Goal: Task Accomplishment & Management: Use online tool/utility

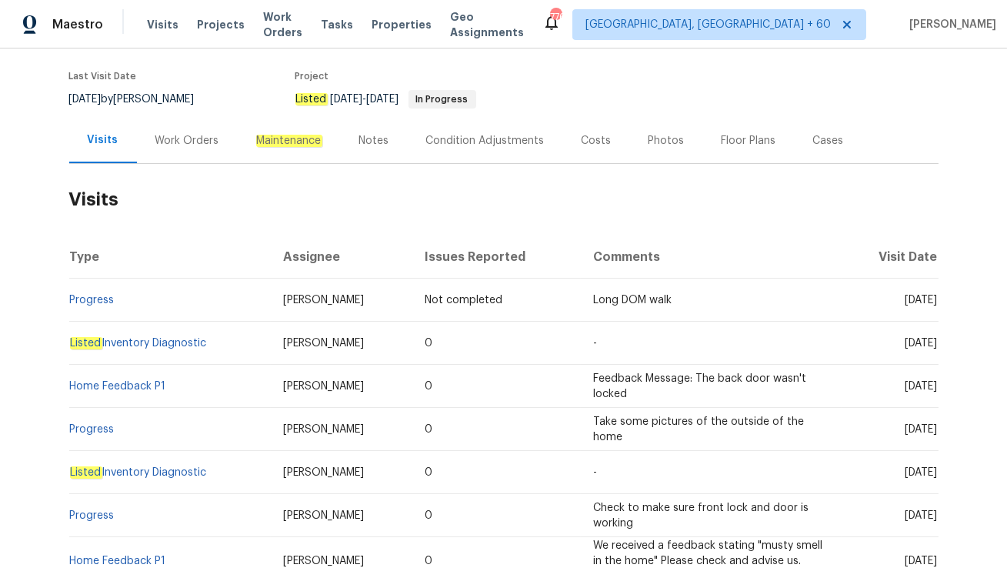
scroll to position [120, 0]
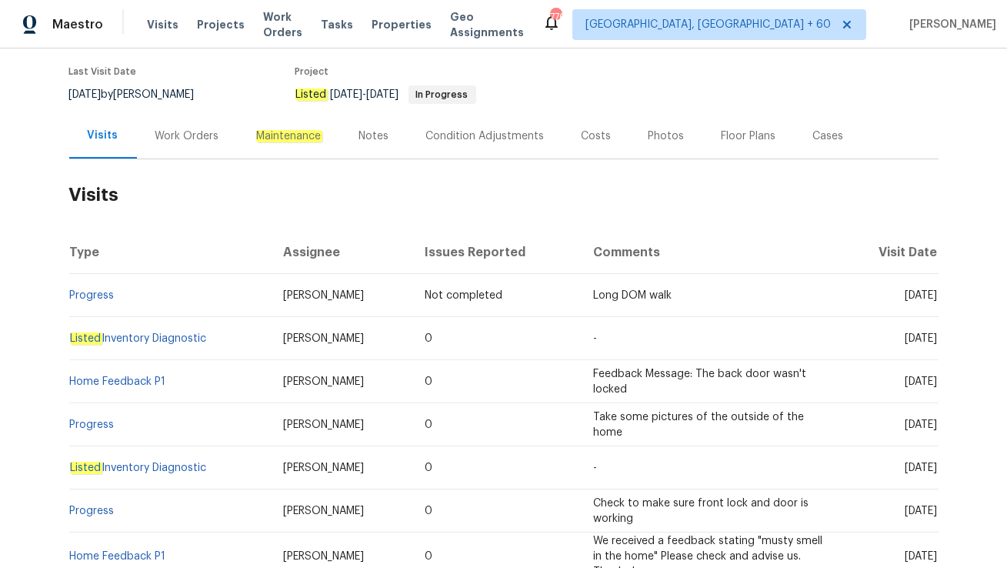
click at [189, 121] on div "Work Orders" at bounding box center [187, 135] width 101 height 45
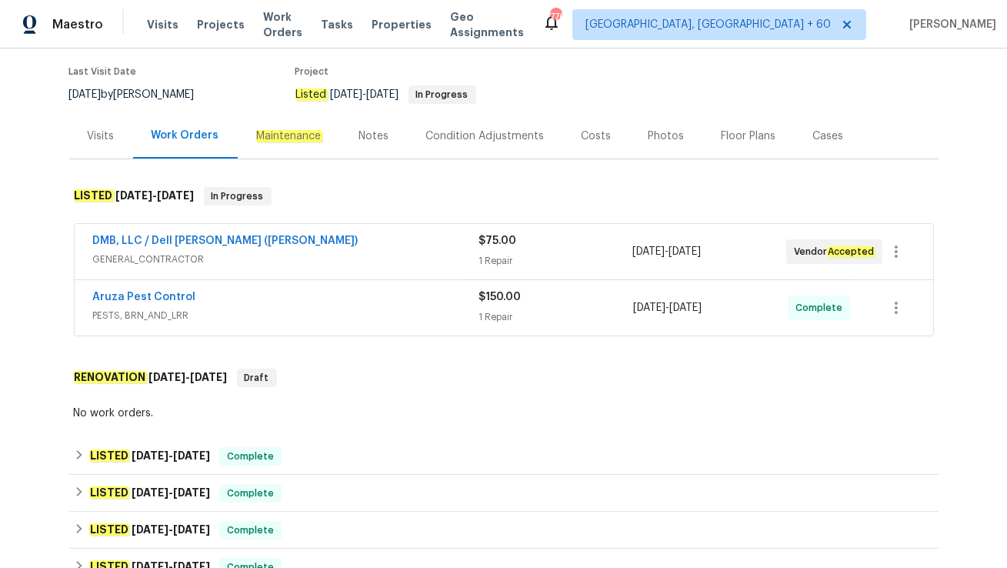
click at [212, 323] on div "Aruza Pest Control PESTS, BRN_AND_LRR" at bounding box center [286, 307] width 386 height 37
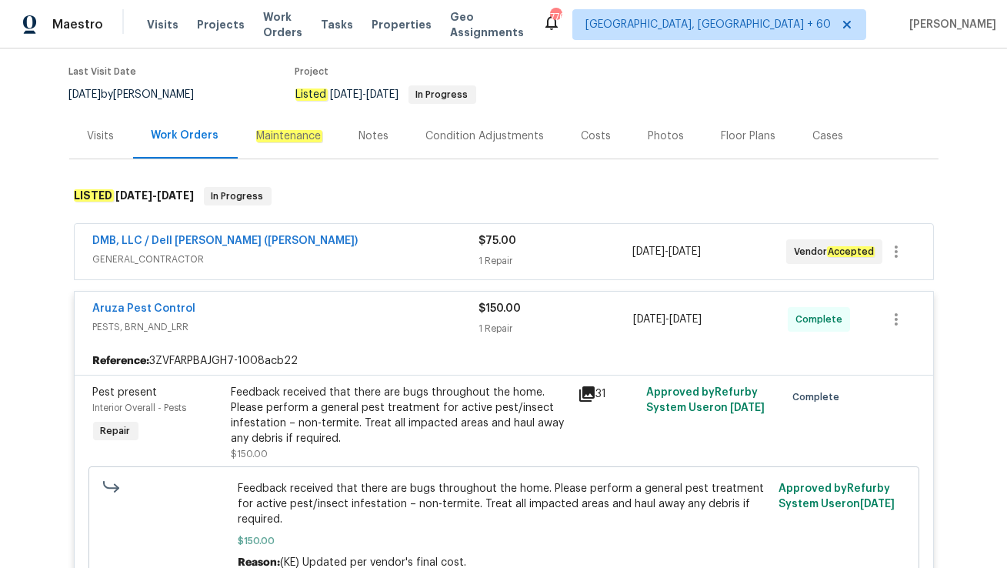
click at [305, 245] on div "DMB, LLC / Dell [PERSON_NAME] ([PERSON_NAME])" at bounding box center [285, 242] width 385 height 18
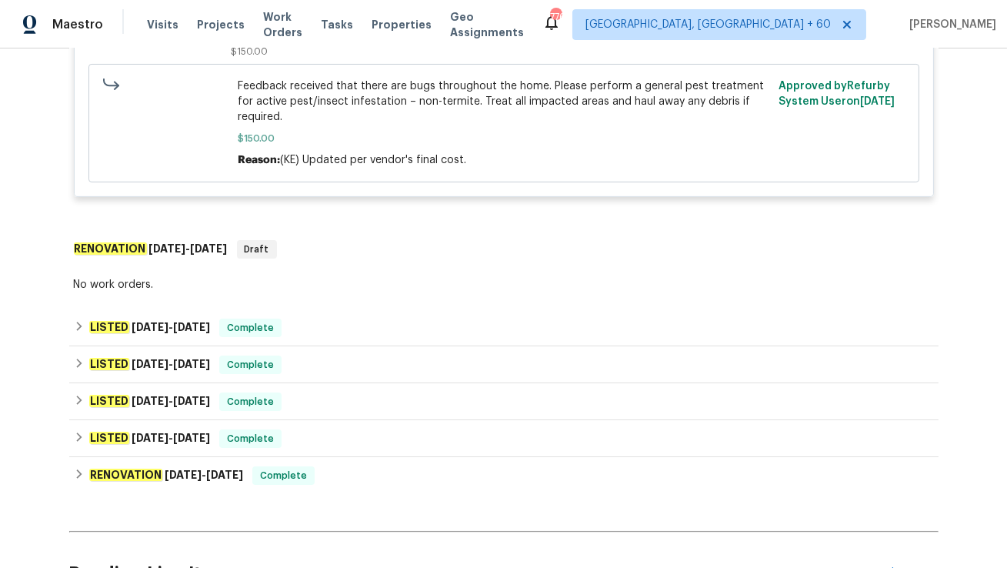
scroll to position [751, 0]
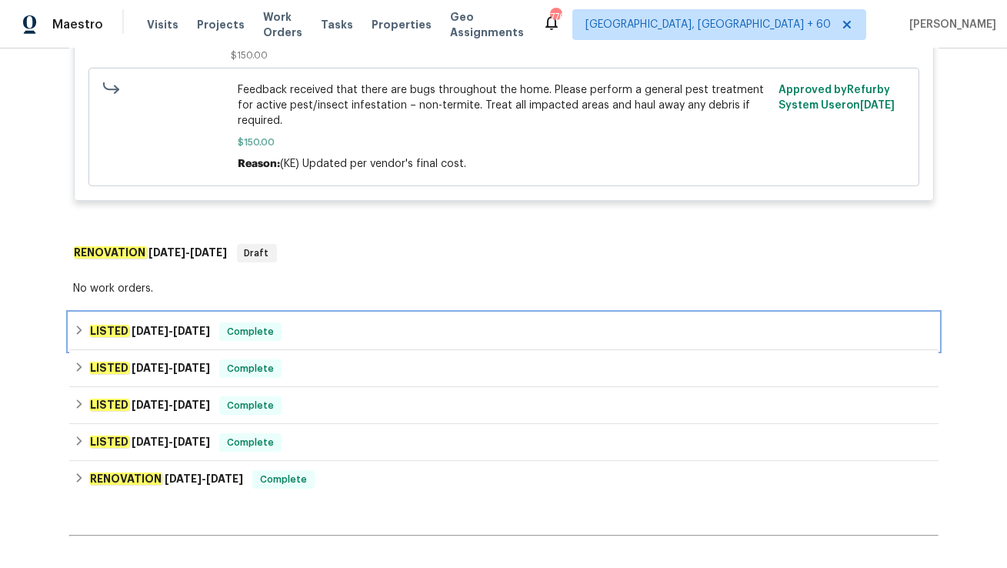
click at [319, 322] on div "LISTED [DATE] - [DATE] Complete" at bounding box center [504, 331] width 860 height 18
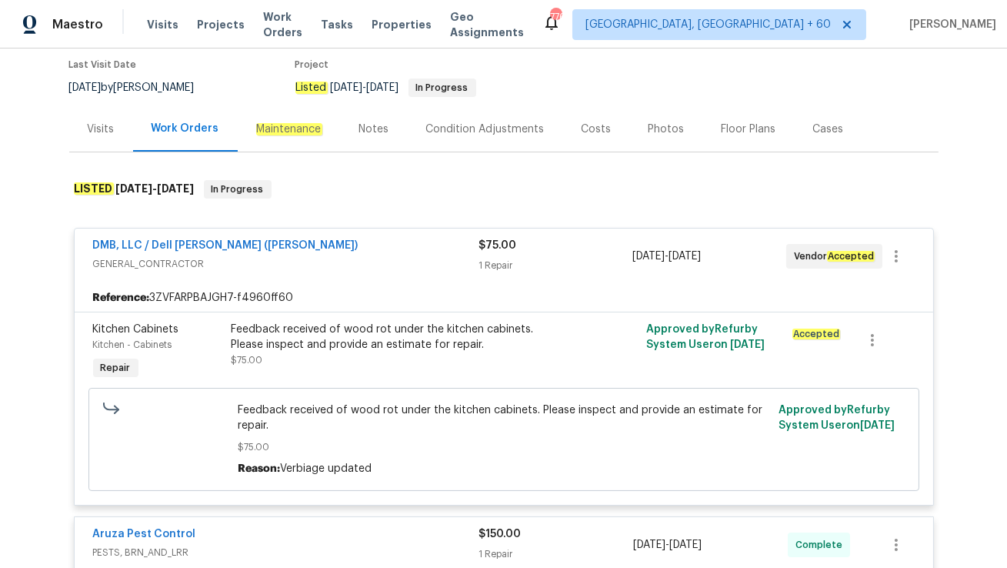
scroll to position [0, 0]
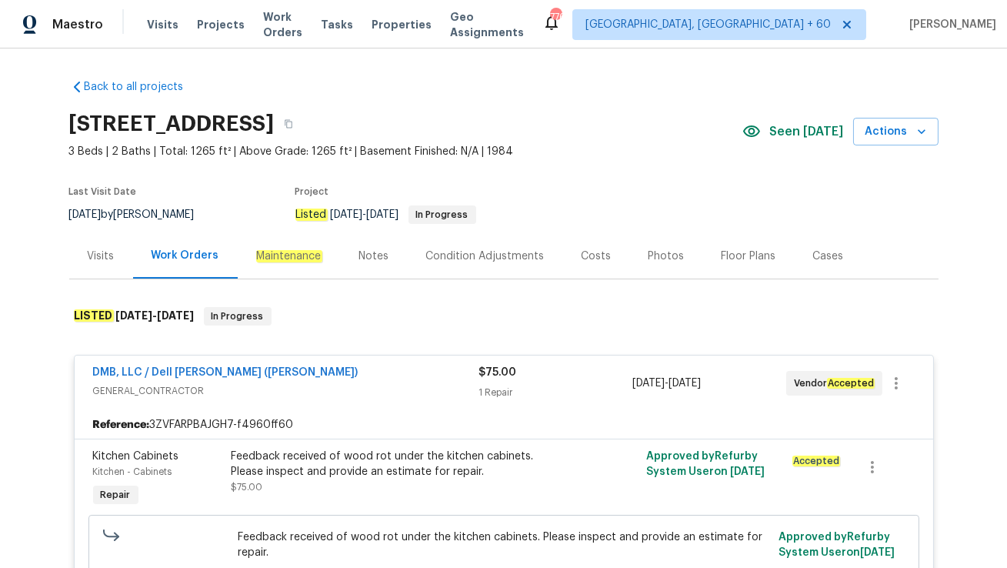
click at [103, 265] on div "Visits" at bounding box center [101, 255] width 64 height 45
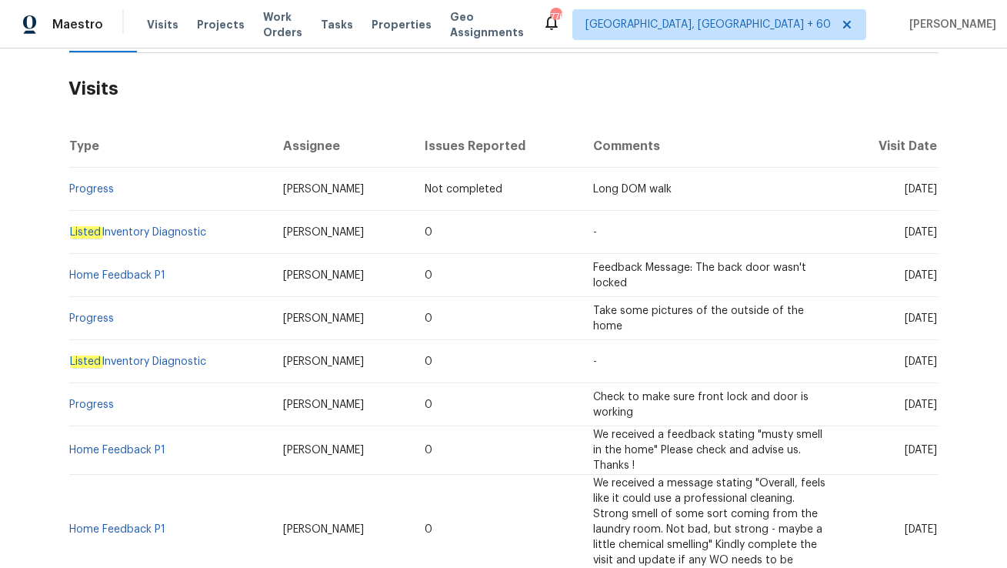
scroll to position [228, 0]
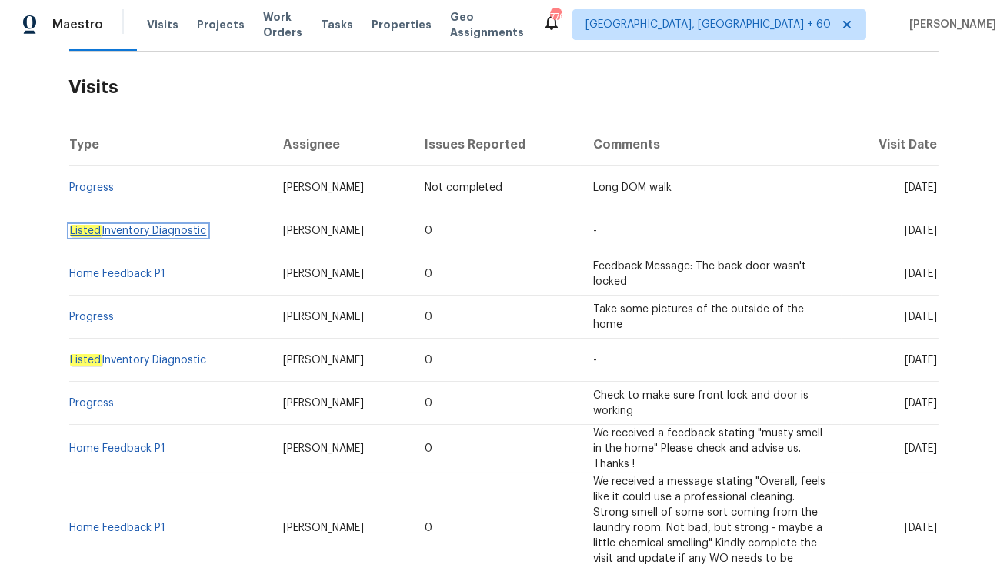
click at [142, 231] on link "Listed Inventory Diagnostic" at bounding box center [138, 230] width 137 height 11
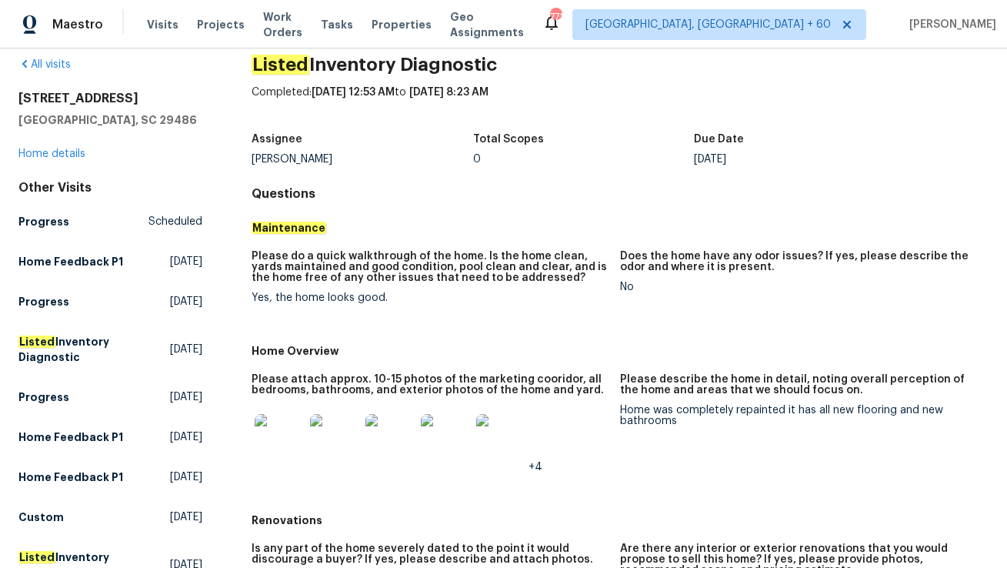
scroll to position [22, 0]
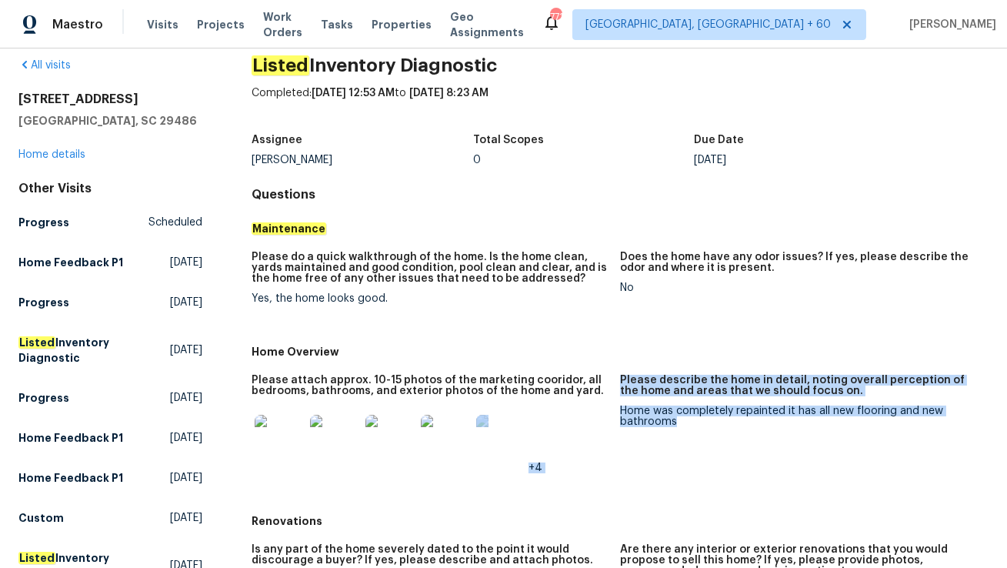
drag, startPoint x: 617, startPoint y: 411, endPoint x: 704, endPoint y: 420, distance: 88.2
click at [704, 420] on div "Please attach approx. 10-15 photos of the marketing cooridor, all bedrooms, bat…" at bounding box center [619, 436] width 737 height 142
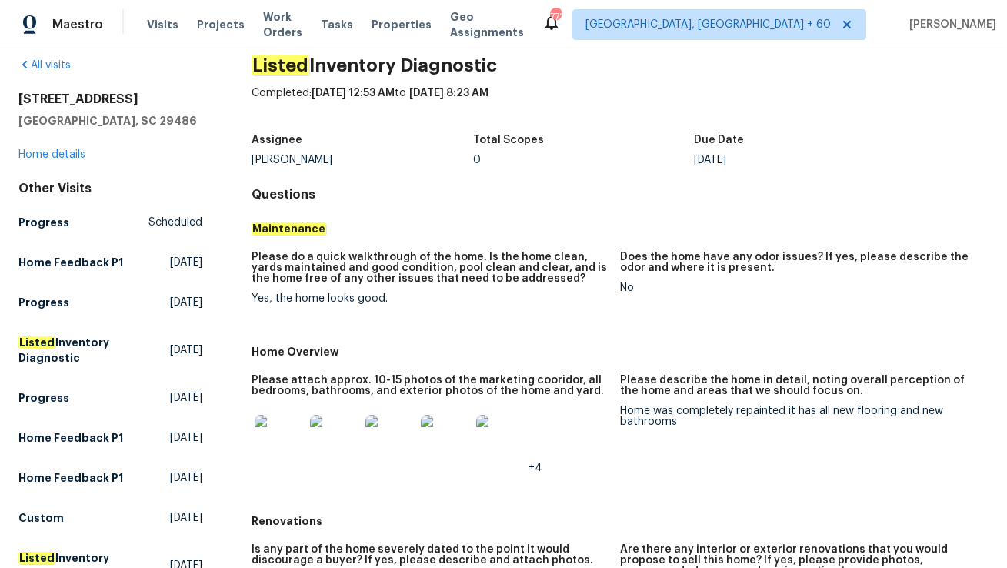
click at [691, 419] on div "Home was completely repainted it has all new flooring and new bathrooms" at bounding box center [798, 416] width 356 height 22
drag, startPoint x: 680, startPoint y: 418, endPoint x: 621, endPoint y: 415, distance: 58.5
click at [621, 415] on div "Home was completely repainted it has all new flooring and new bathrooms" at bounding box center [798, 416] width 356 height 22
copy div "Home was completely repainted it has all new flooring and new bathrooms"
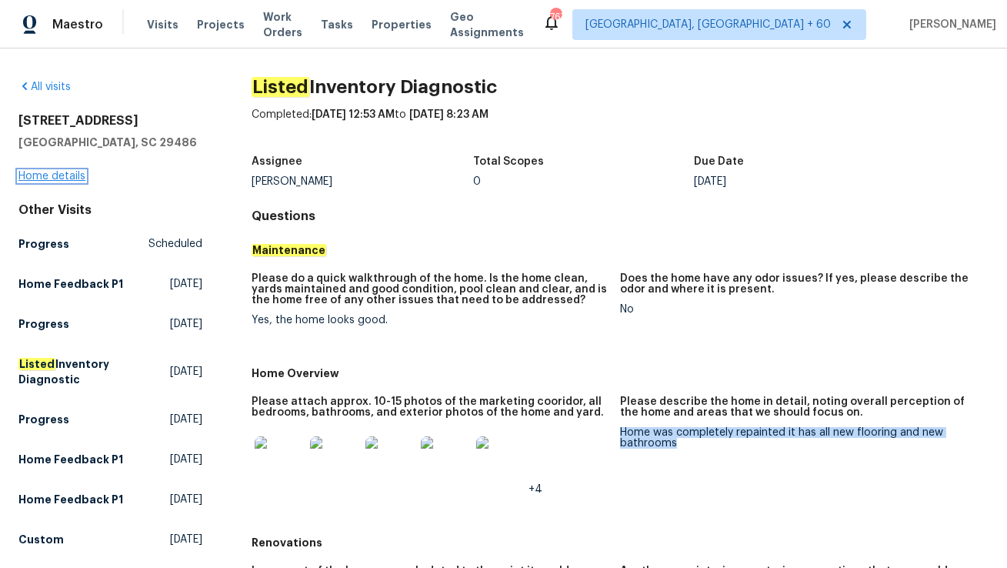
click at [75, 172] on link "Home details" at bounding box center [51, 176] width 67 height 11
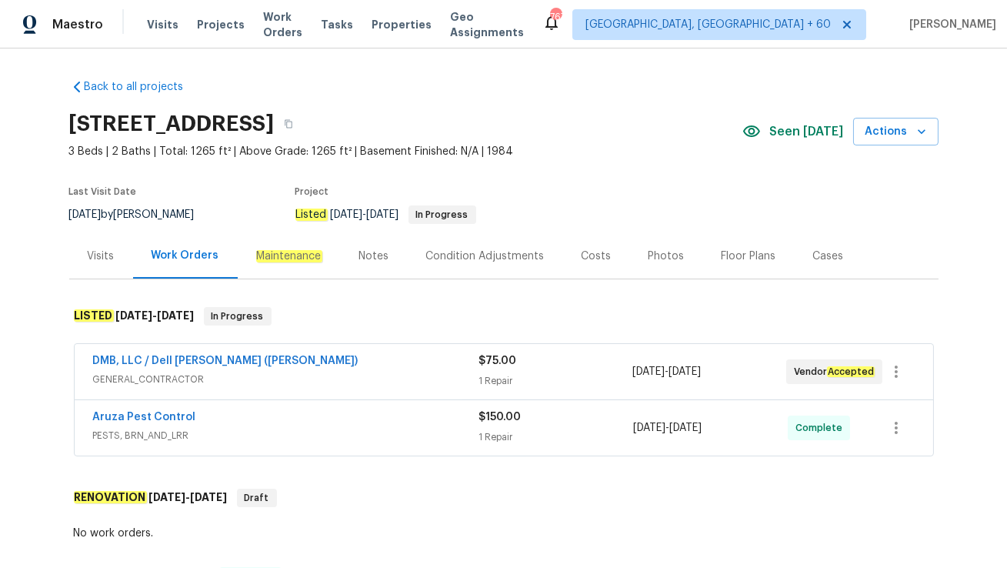
click at [285, 380] on span "GENERAL_CONTRACTOR" at bounding box center [285, 378] width 385 height 15
